Goal: Check status: Check status

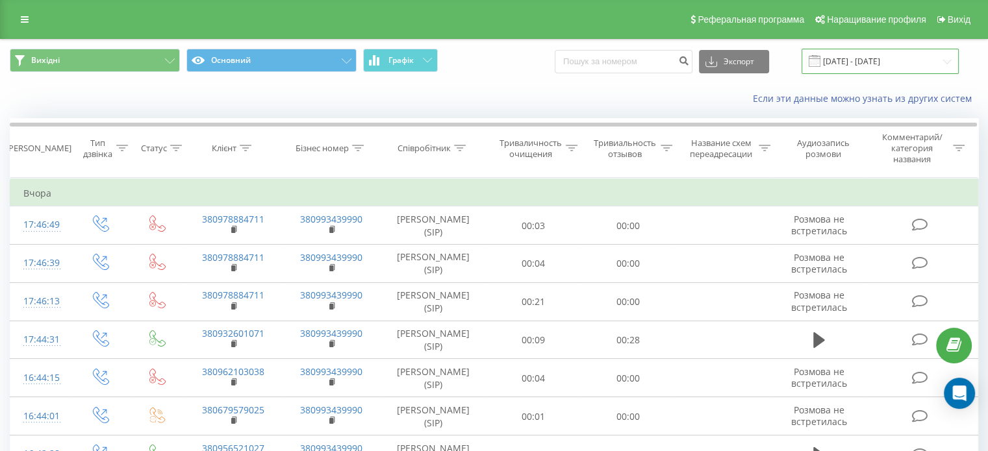
click at [846, 60] on input "[DATE] - [DATE]" at bounding box center [880, 61] width 157 height 25
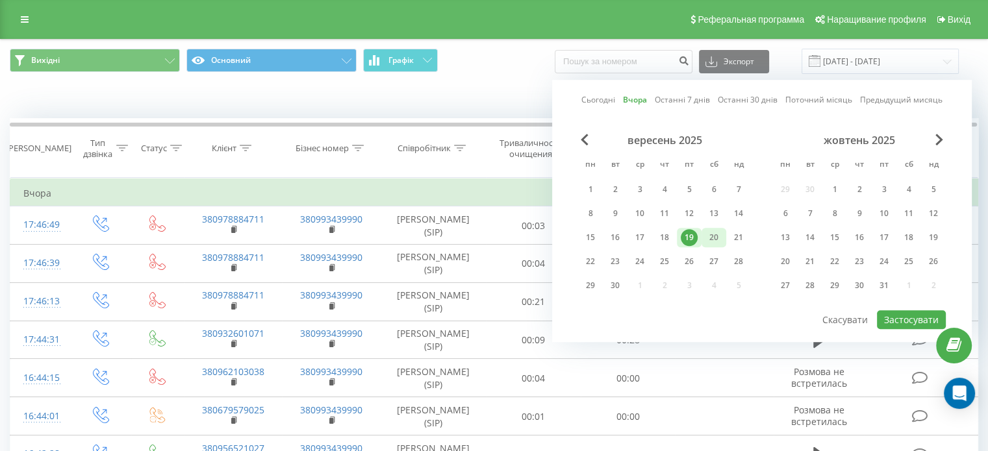
click at [709, 236] on font "20" at bounding box center [713, 237] width 9 height 11
click at [892, 314] on font "Застосувати" at bounding box center [911, 320] width 55 height 12
type input "[DATE] - [DATE]"
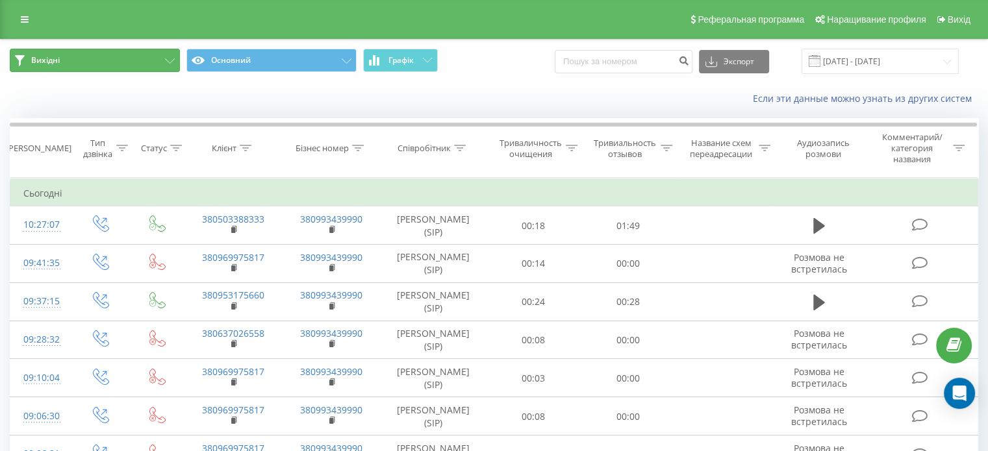
click at [75, 63] on button "Вихідні" at bounding box center [95, 60] width 170 height 23
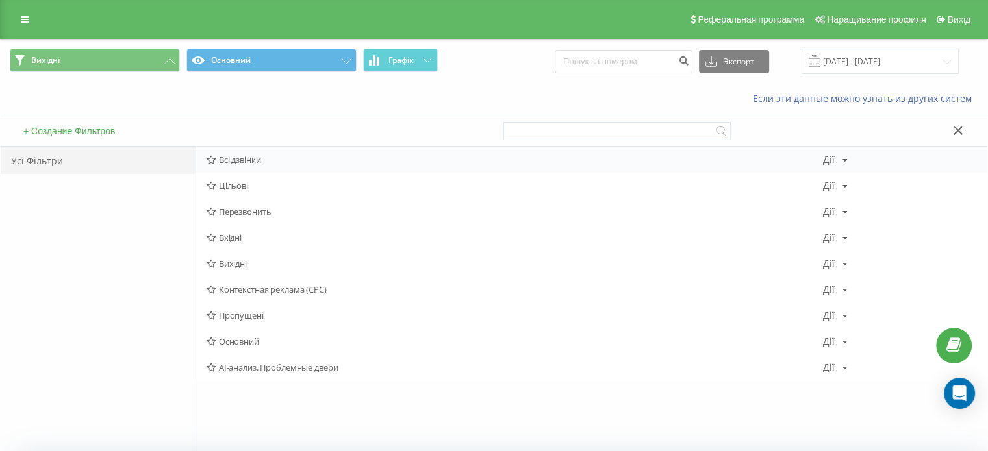
click at [227, 160] on font "Всі дзвінки" at bounding box center [240, 160] width 42 height 12
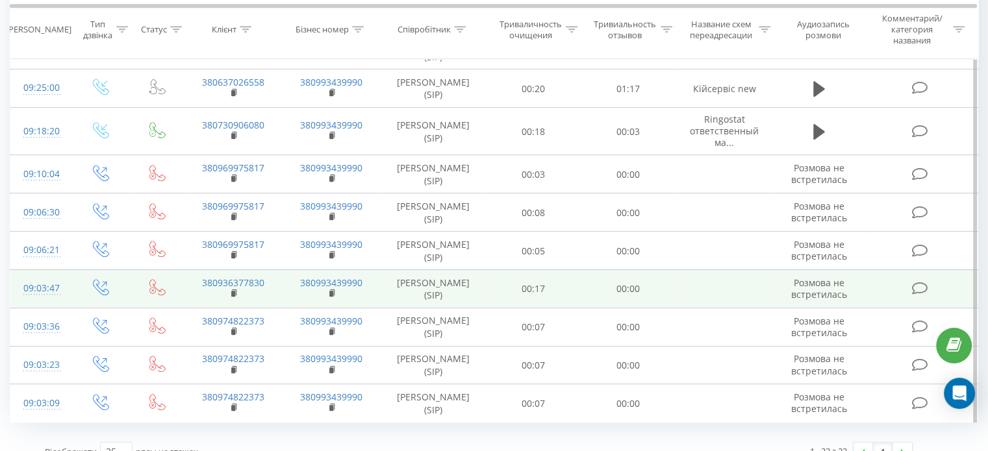
scroll to position [667, 0]
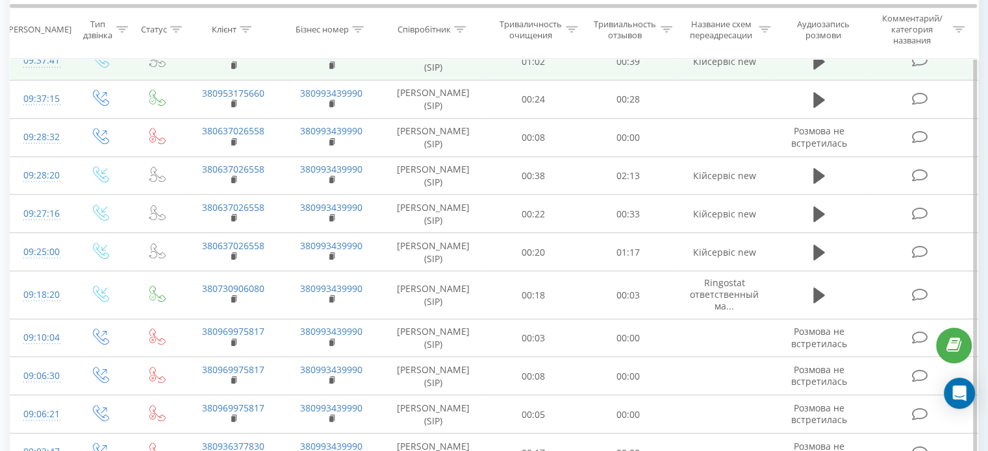
scroll to position [784, 0]
